Goal: Information Seeking & Learning: Learn about a topic

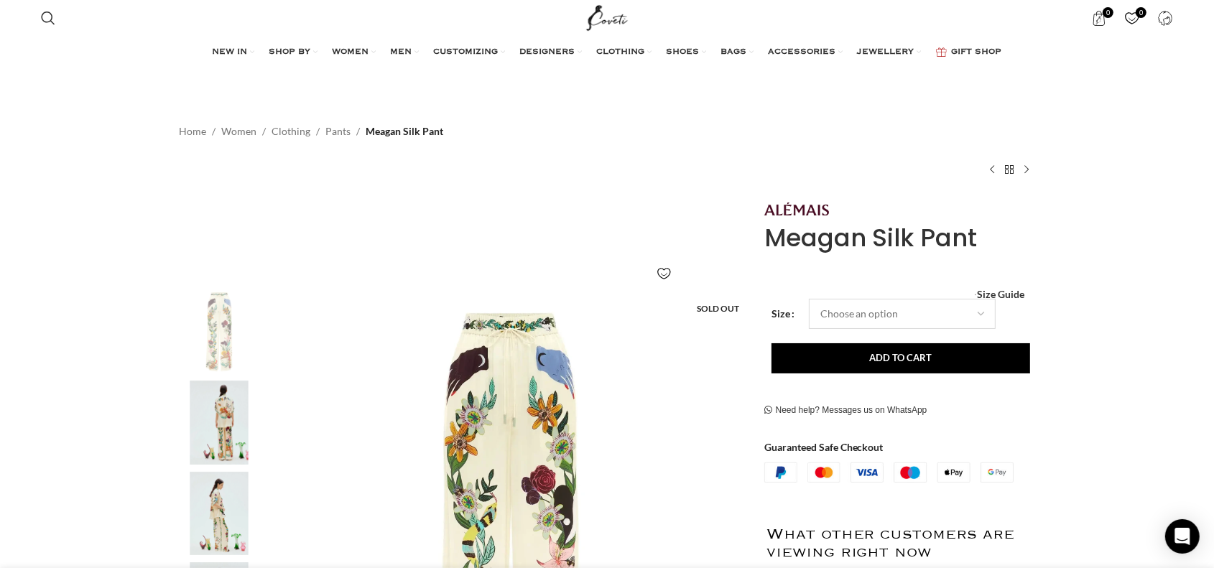
click at [916, 316] on select "Choose an option" at bounding box center [902, 314] width 187 height 30
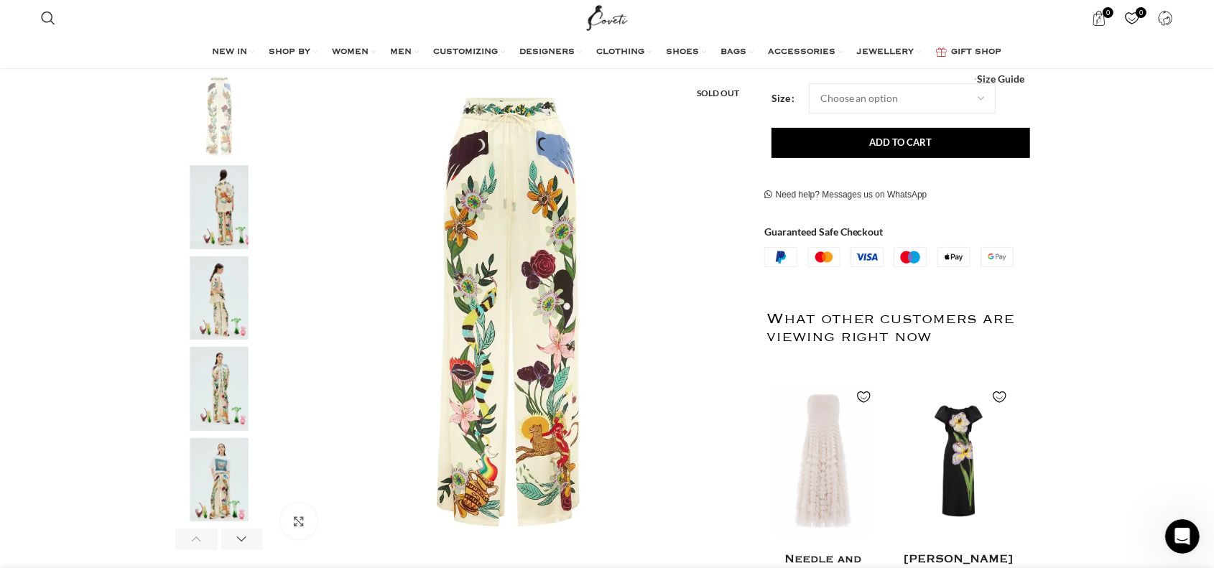
click at [222, 270] on img "3 / 6" at bounding box center [219, 298] width 88 height 84
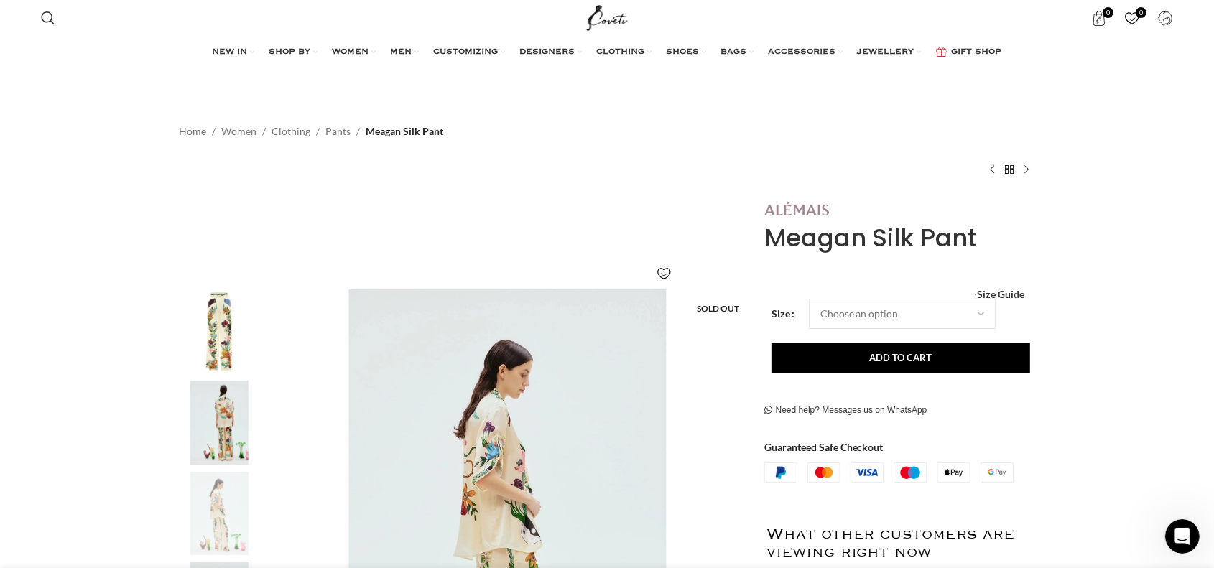
click at [791, 205] on img at bounding box center [796, 209] width 65 height 13
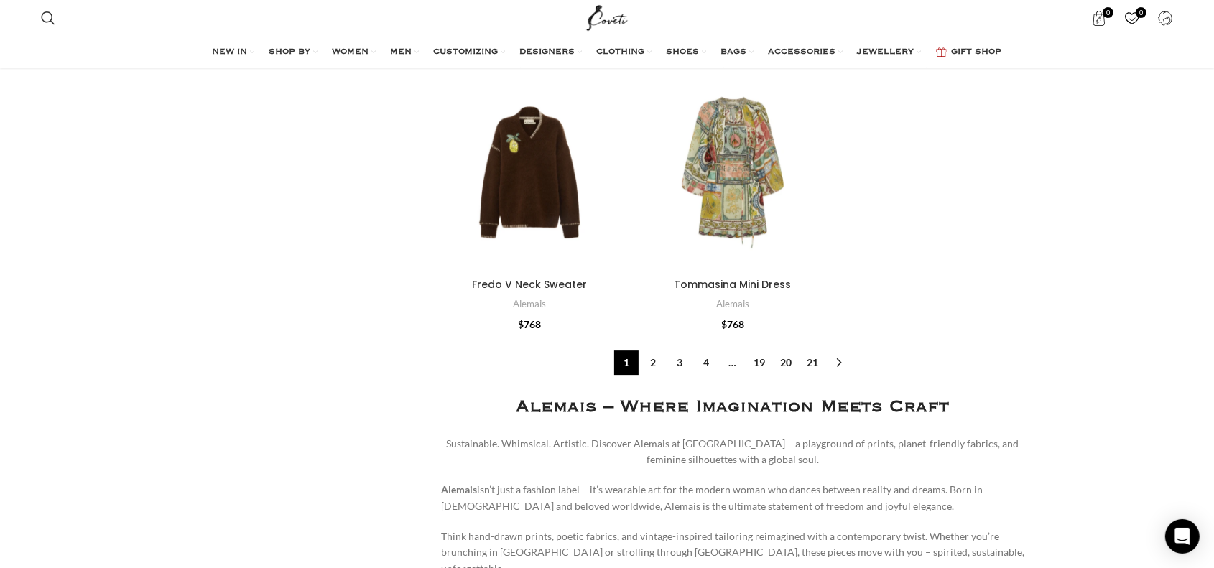
scroll to position [4453, 0]
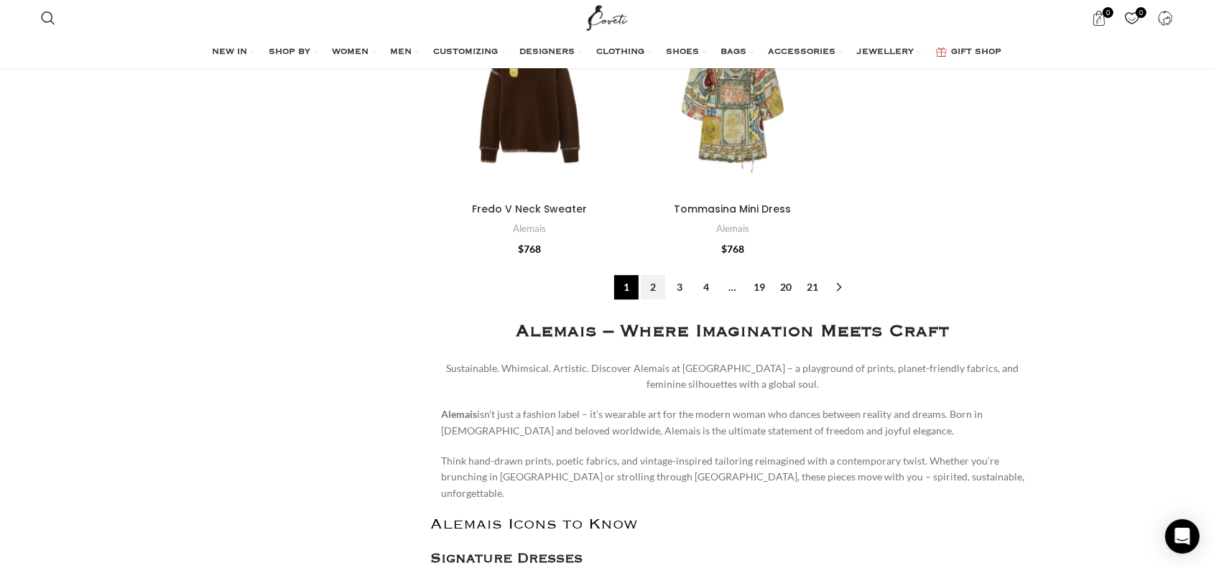
click at [656, 275] on link "2" at bounding box center [653, 287] width 24 height 24
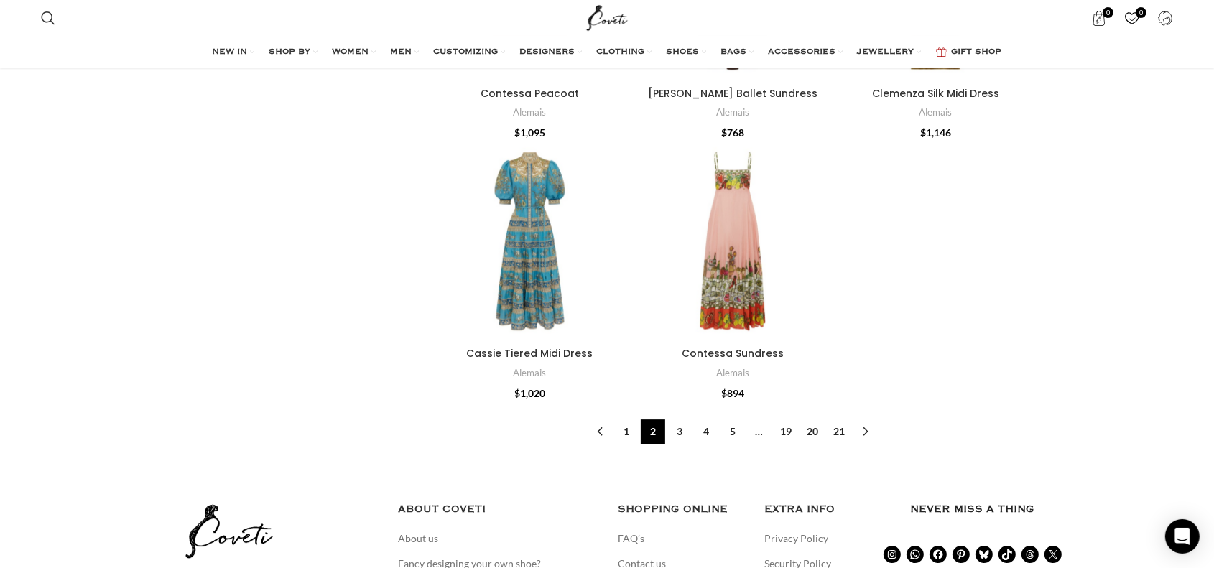
scroll to position [4525, 0]
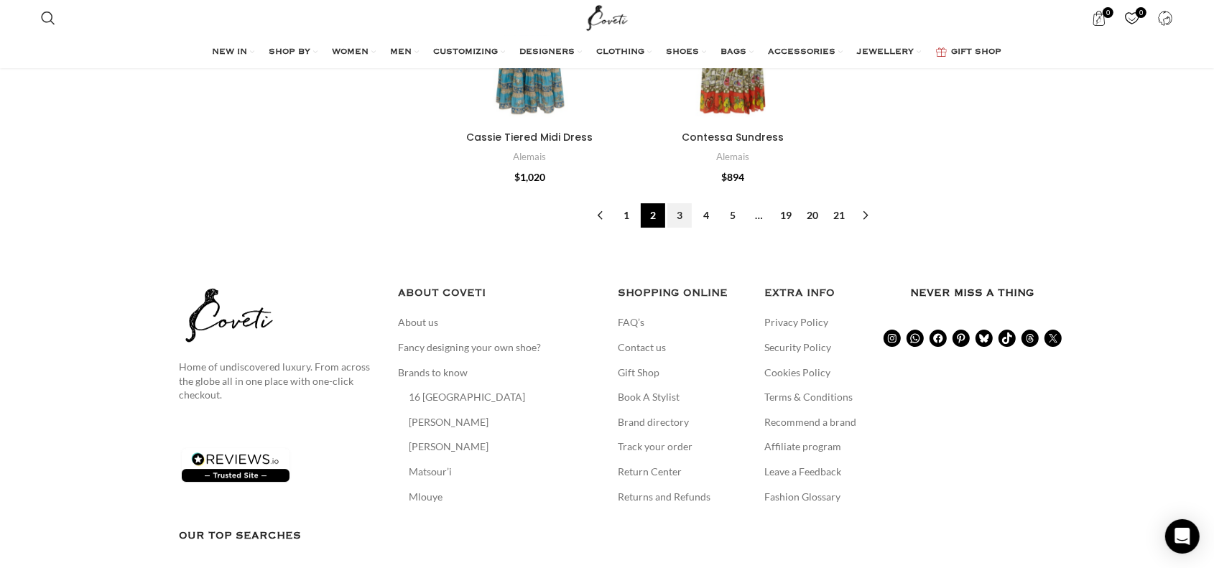
click at [682, 203] on link "3" at bounding box center [679, 215] width 24 height 24
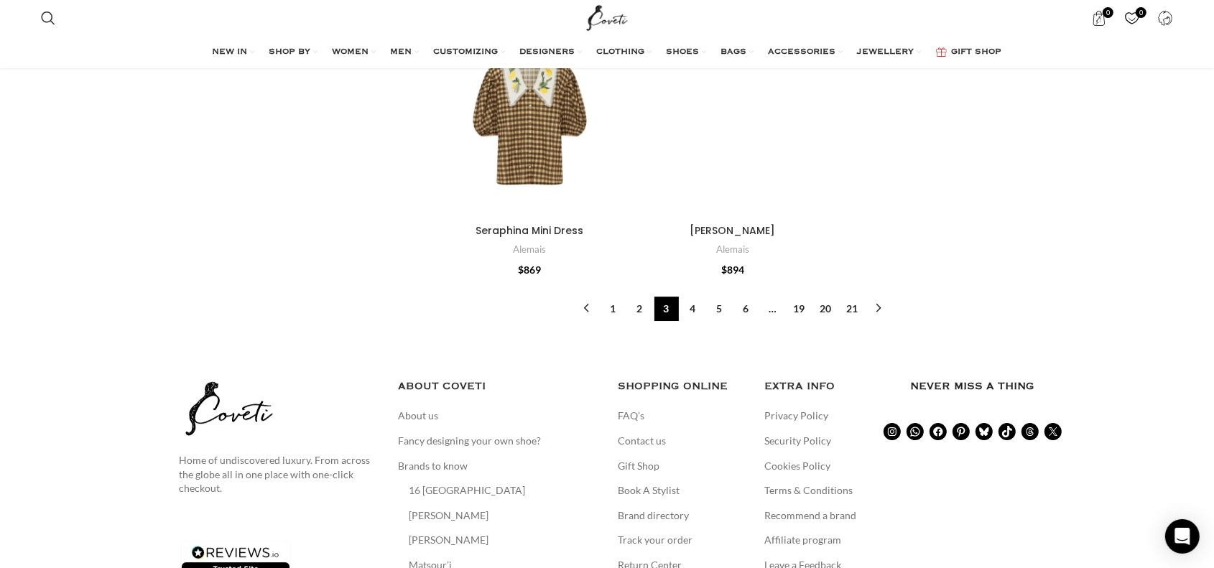
scroll to position [4525, 0]
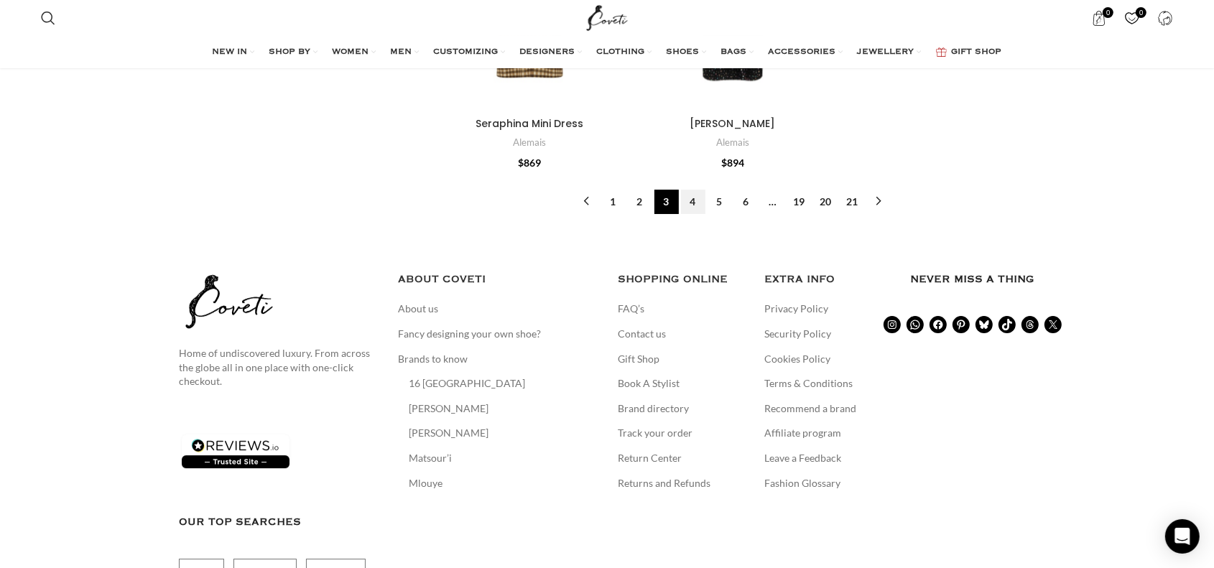
click at [695, 190] on link "4" at bounding box center [693, 202] width 24 height 24
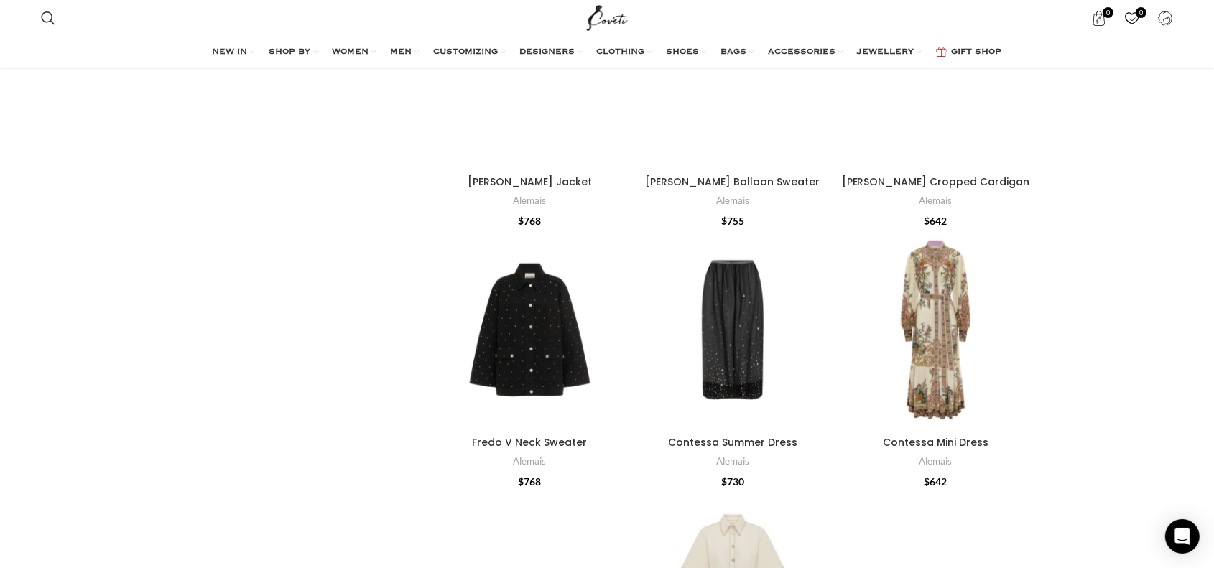
scroll to position [1006, 0]
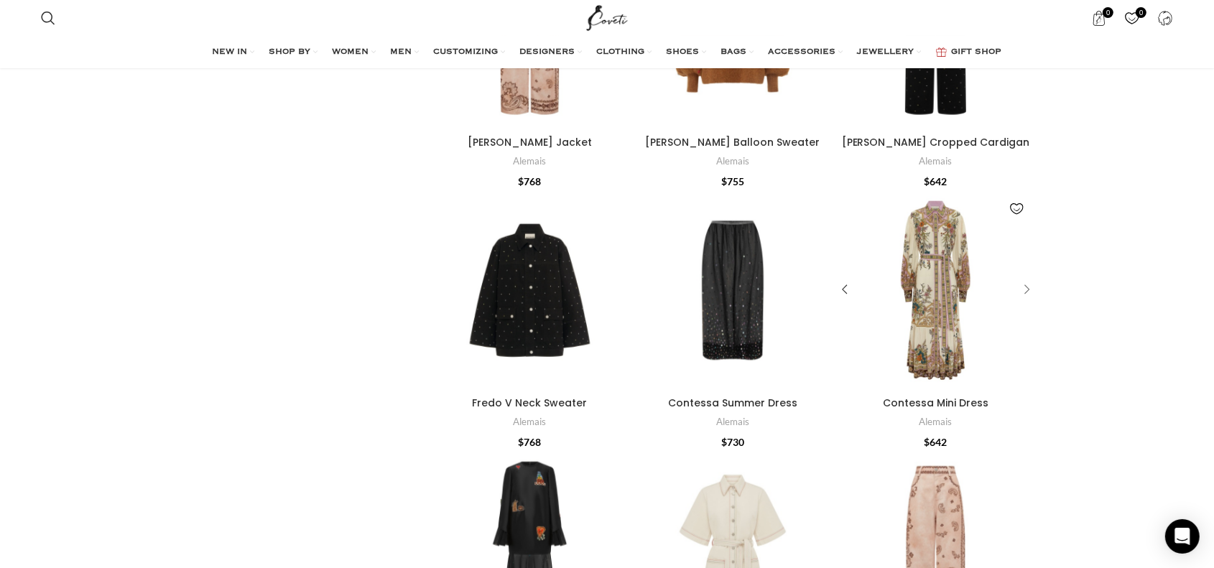
click at [1031, 284] on div "Contessa Mini Dress" at bounding box center [1024, 290] width 22 height 22
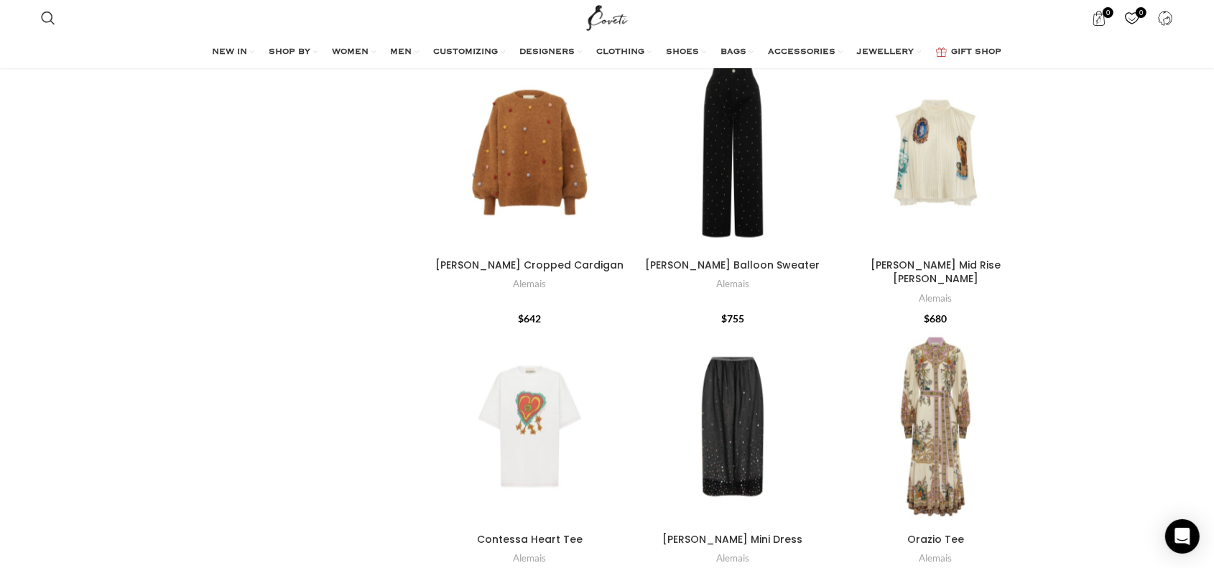
scroll to position [1724, 0]
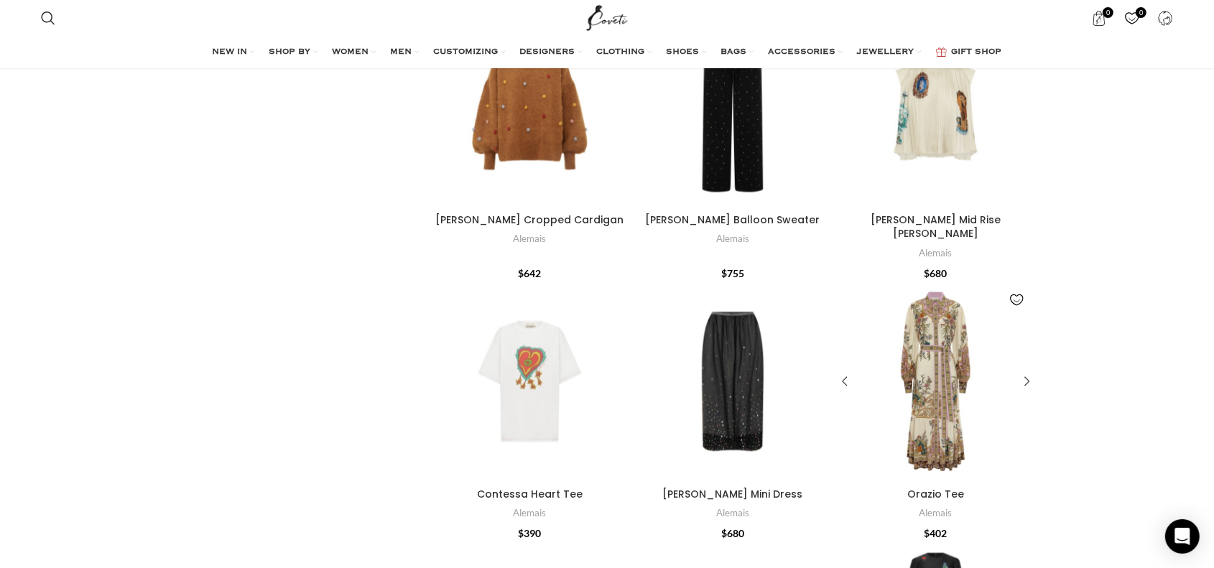
click at [949, 371] on div "Orazio Tee" at bounding box center [936, 381] width 40 height 199
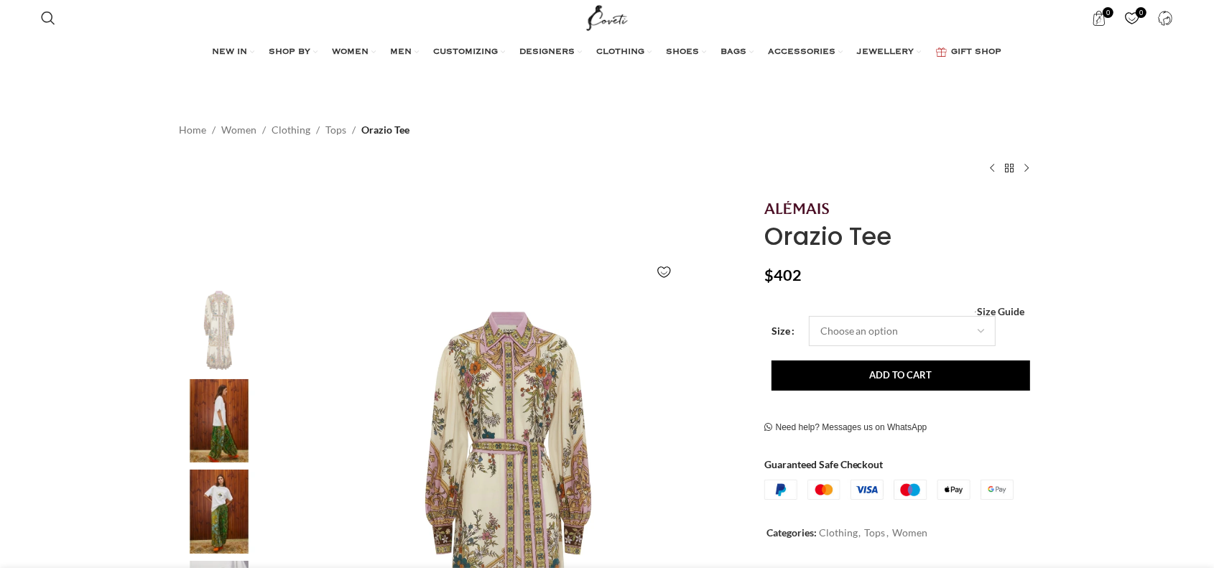
click at [891, 322] on select "Choose an option 4 UK 6 UK 8 UK 10 UK 12 UK 14 UK 16 UK" at bounding box center [902, 331] width 187 height 30
click at [938, 203] on div at bounding box center [899, 206] width 271 height 16
click at [233, 420] on img at bounding box center [219, 421] width 88 height 84
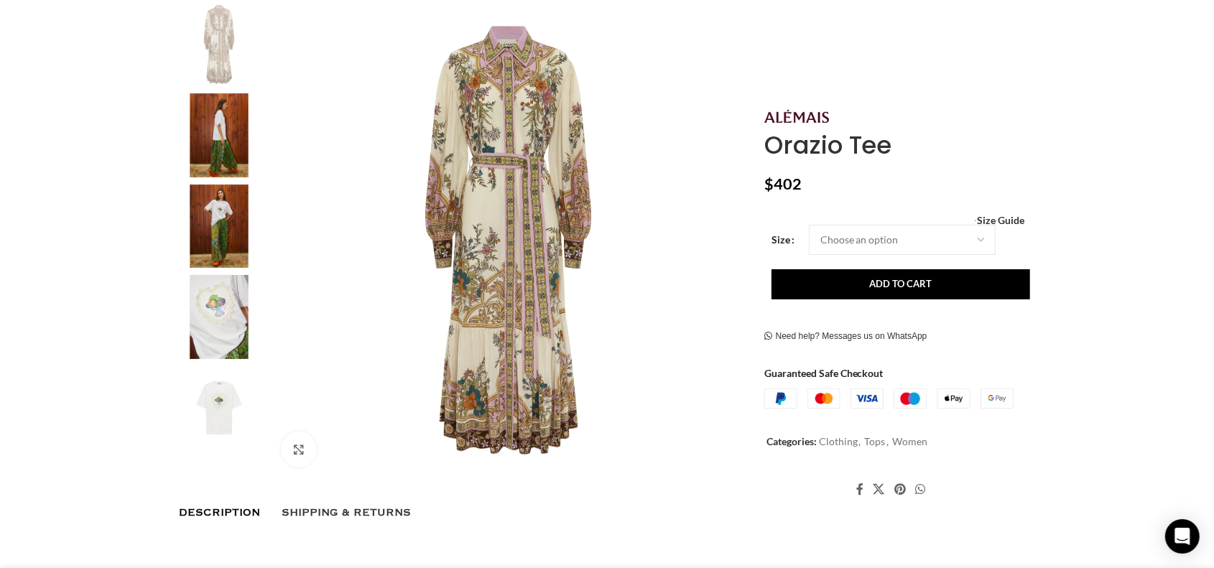
scroll to position [0, 151]
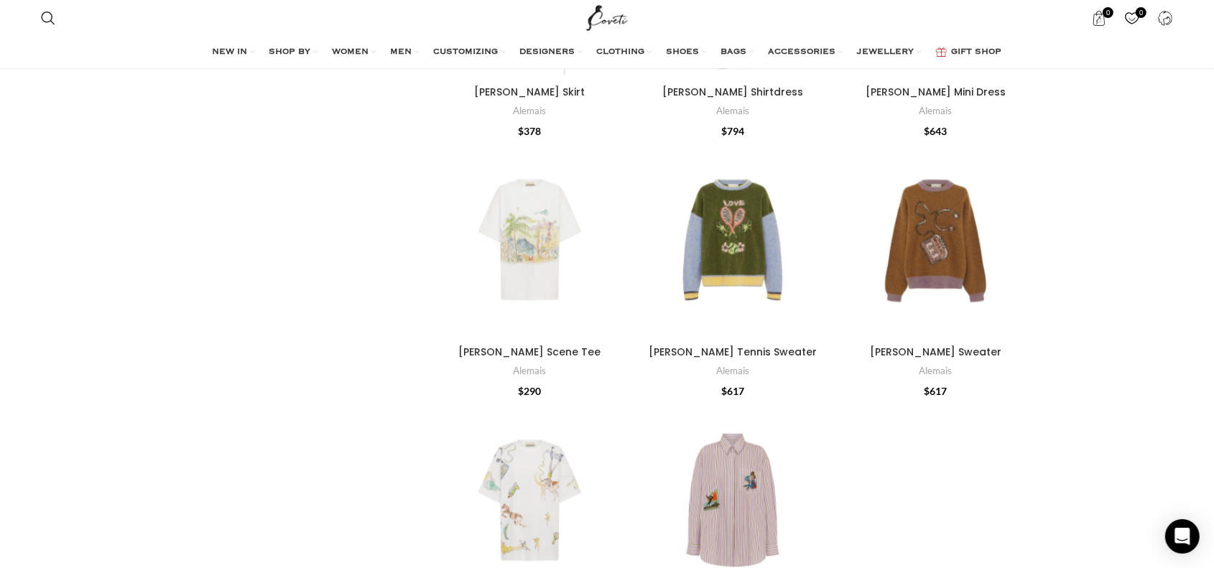
scroll to position [4166, 0]
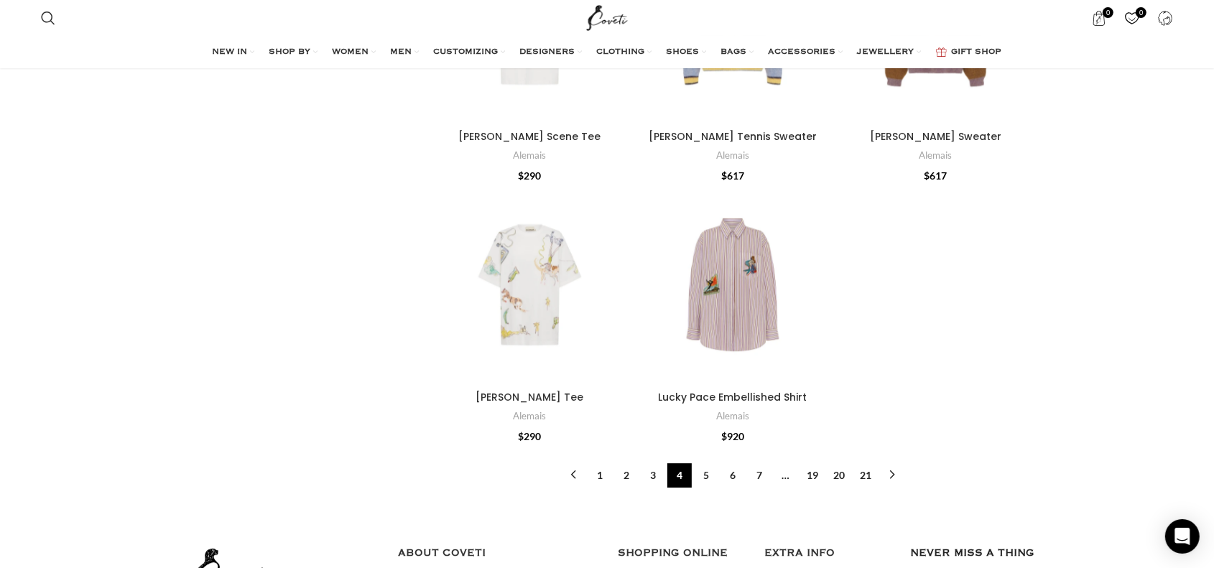
drag, startPoint x: 894, startPoint y: 445, endPoint x: 931, endPoint y: 351, distance: 101.0
click at [894, 463] on link "→" at bounding box center [892, 475] width 24 height 24
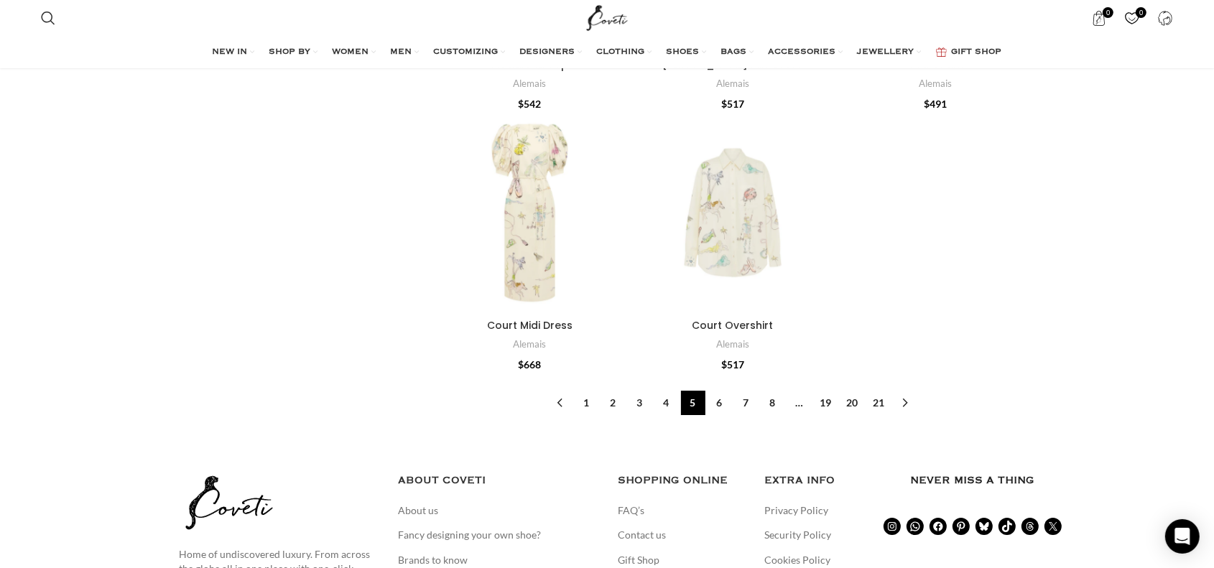
scroll to position [4740, 0]
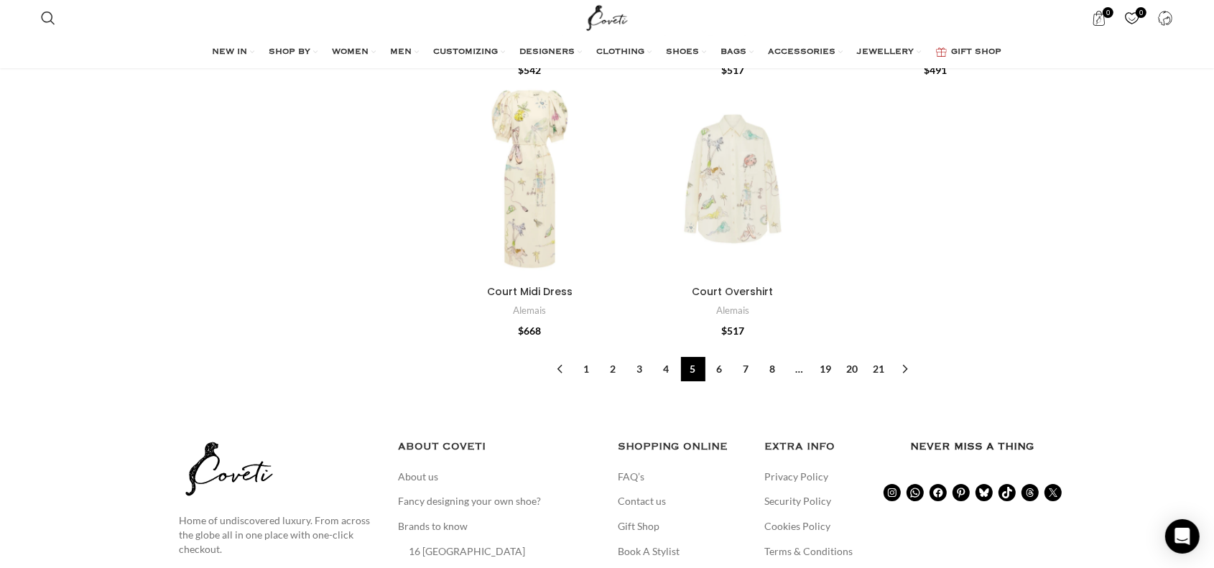
drag, startPoint x: 902, startPoint y: 372, endPoint x: 929, endPoint y: 320, distance: 58.8
click at [902, 371] on link "→" at bounding box center [905, 369] width 24 height 24
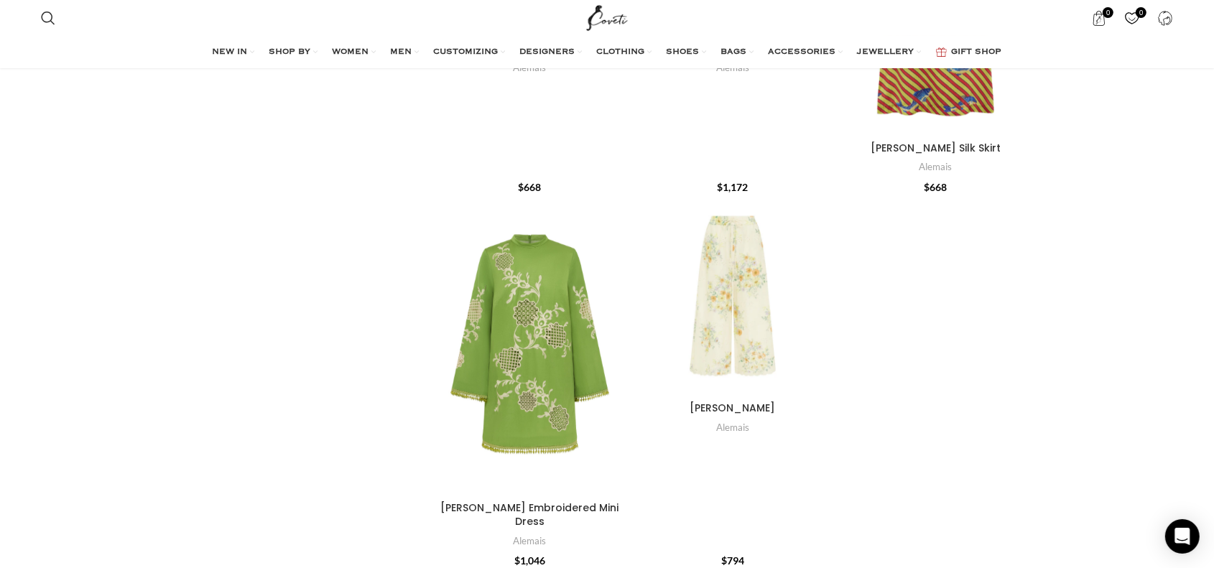
scroll to position [4453, 0]
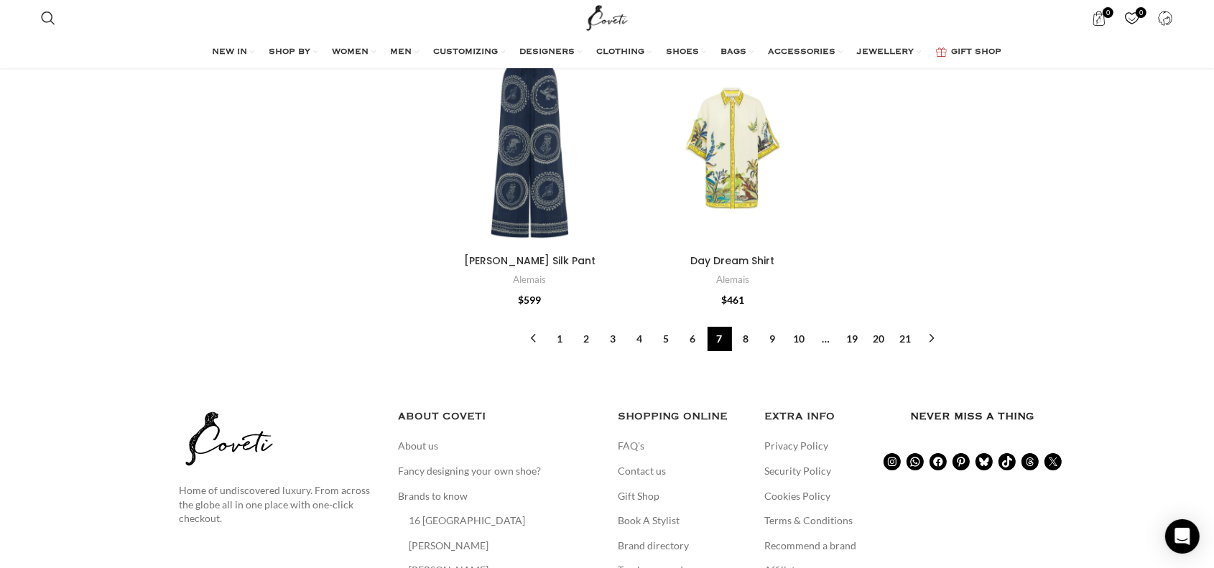
scroll to position [5028, 0]
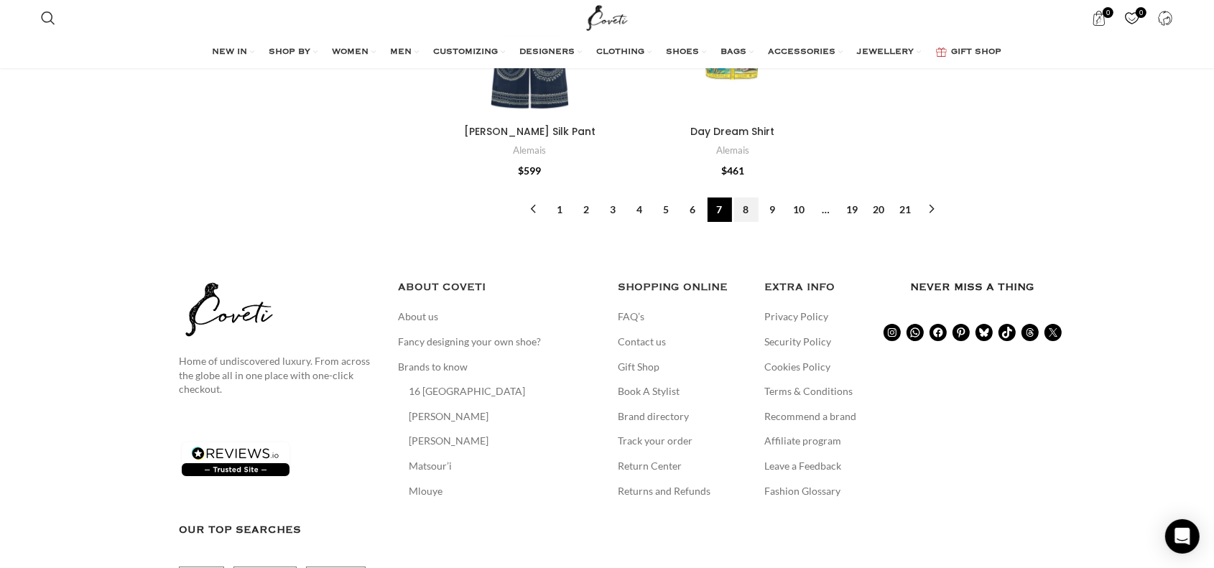
click at [743, 198] on link "8" at bounding box center [746, 210] width 24 height 24
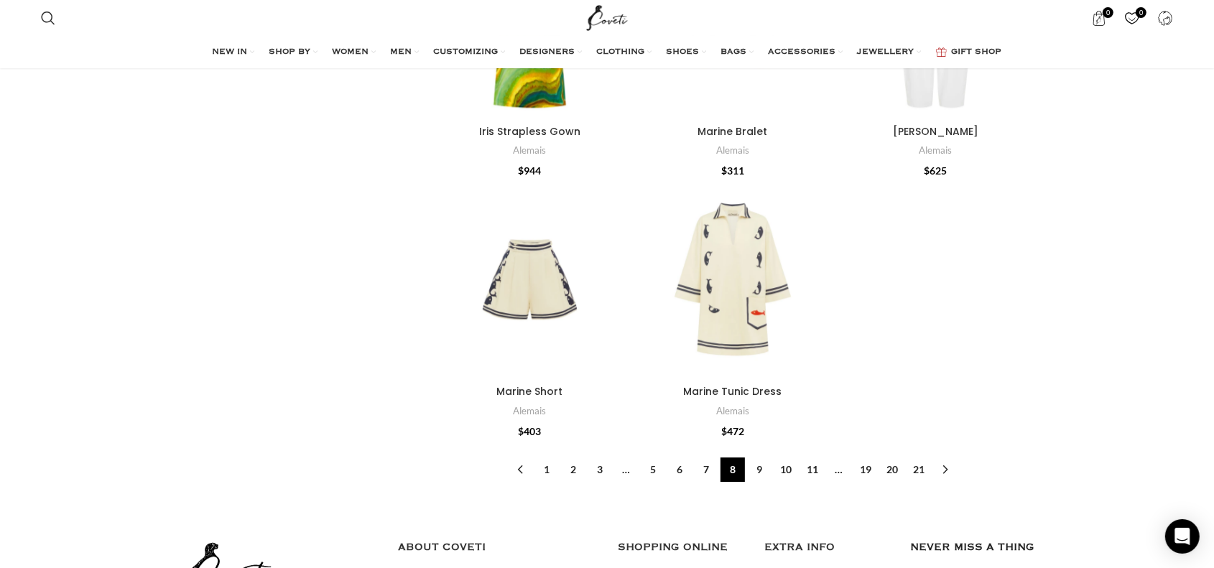
scroll to position [4597, 0]
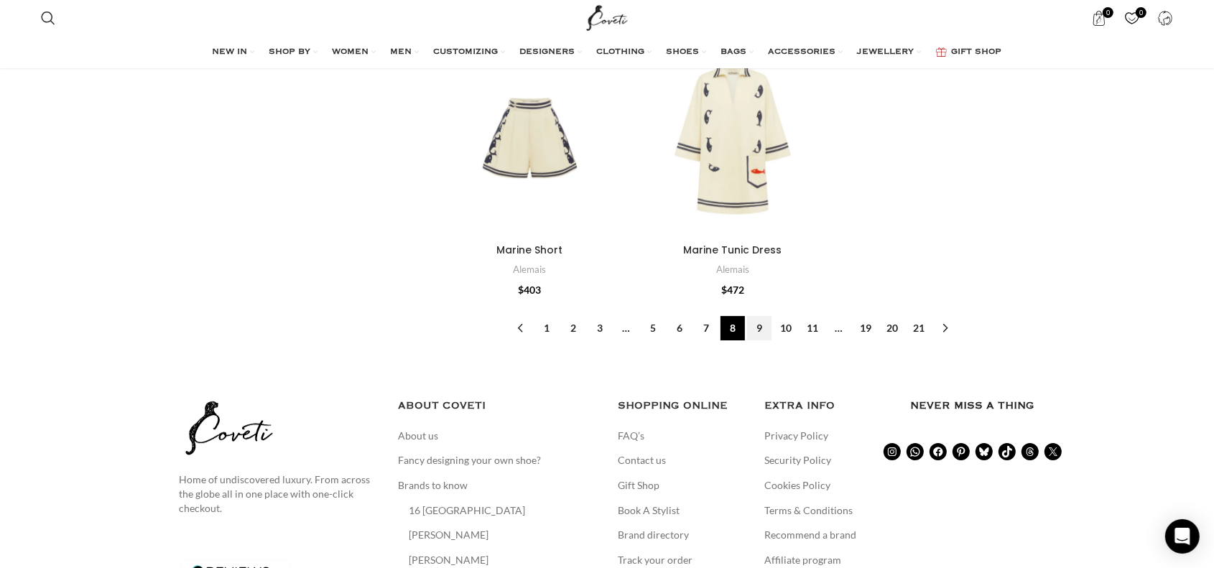
click at [756, 316] on link "9" at bounding box center [759, 328] width 24 height 24
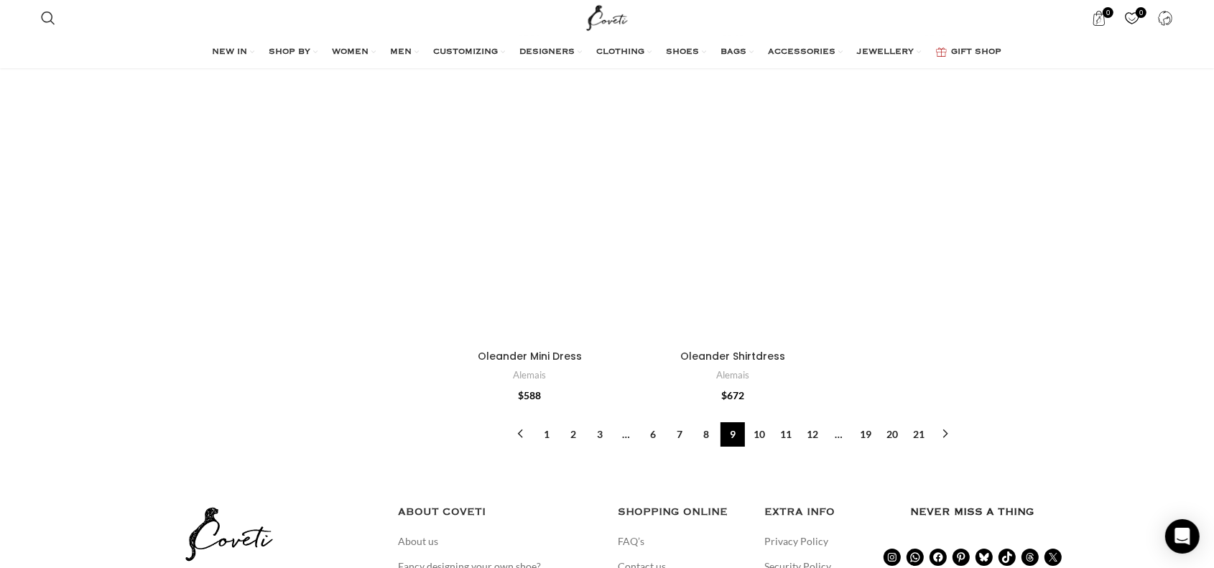
scroll to position [5028, 0]
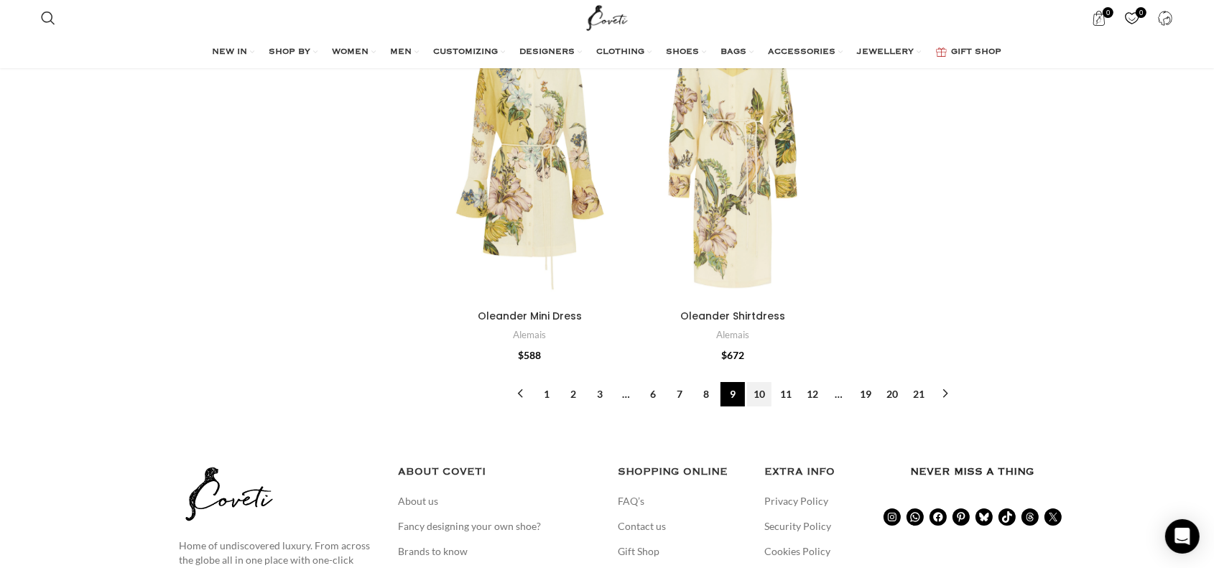
click at [759, 395] on link "10" at bounding box center [759, 394] width 24 height 24
